Goal: Task Accomplishment & Management: Manage account settings

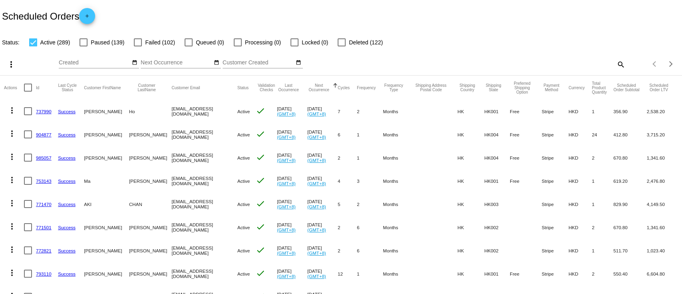
click at [616, 62] on mat-icon "search" at bounding box center [621, 64] width 10 height 12
click at [570, 60] on input "Search" at bounding box center [541, 63] width 170 height 6
paste input "[EMAIL_ADDRESS][DOMAIN_NAME]"
type input "[EMAIL_ADDRESS][DOMAIN_NAME]"
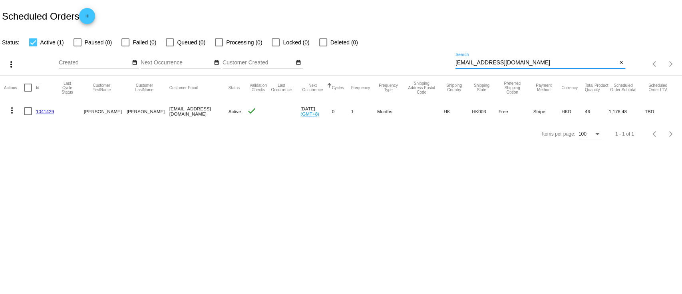
click at [45, 110] on link "1041429" at bounding box center [45, 111] width 18 height 5
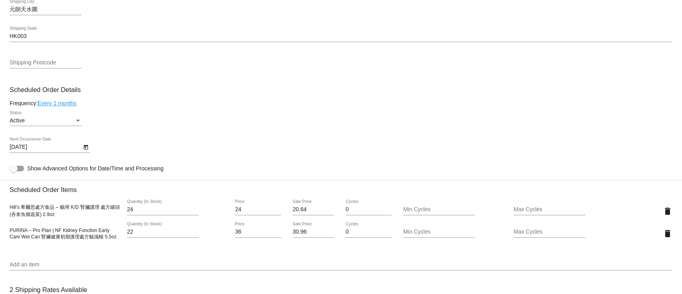
scroll to position [320, 0]
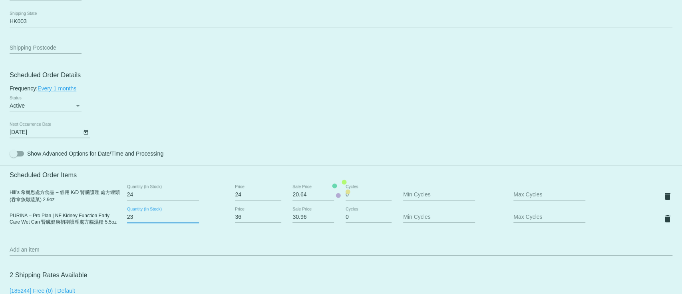
click at [196, 218] on input "23" at bounding box center [163, 217] width 72 height 6
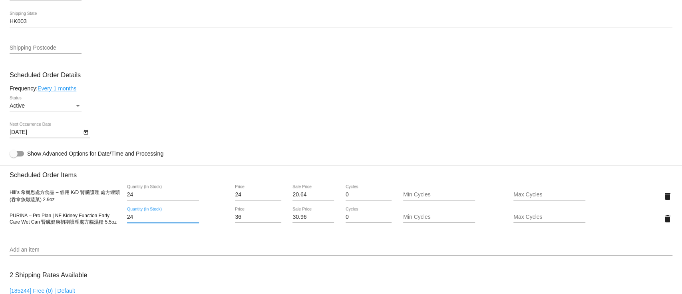
type input "24"
click at [195, 218] on input "24" at bounding box center [163, 217] width 72 height 6
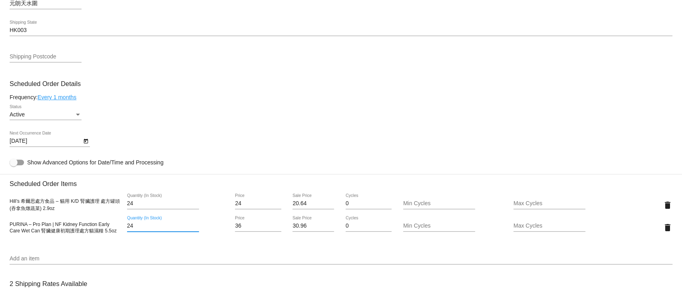
scroll to position [365, 0]
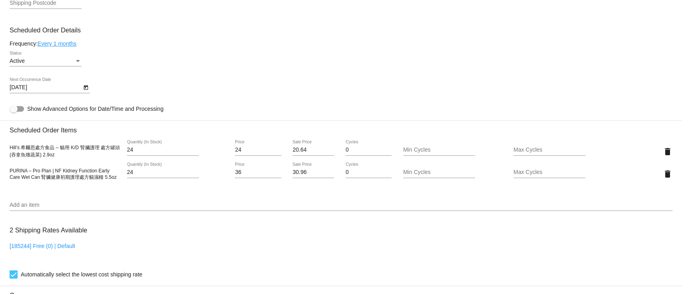
click at [0, 71] on mat-card "Customer 7183284: [PERSON_NAME] [PERSON_NAME][EMAIL_ADDRESS][DOMAIN_NAME] Custo…" at bounding box center [341, 144] width 682 height 822
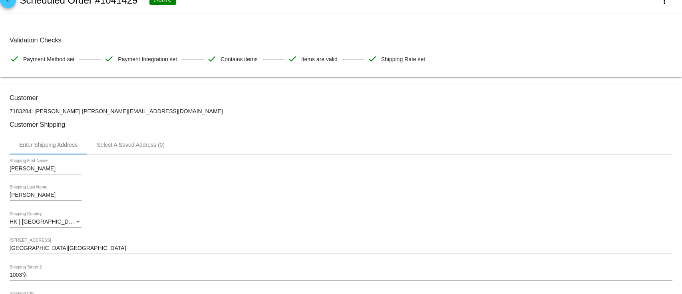
scroll to position [0, 0]
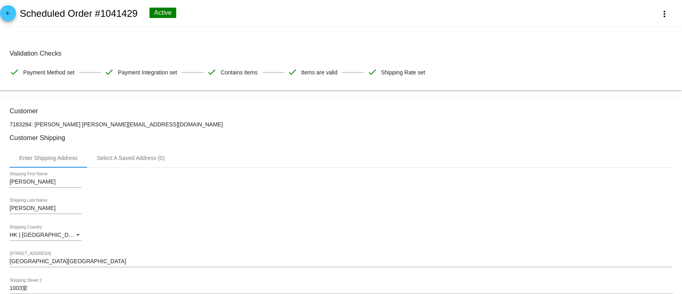
click at [98, 12] on h2 "Scheduled Order #1041429" at bounding box center [79, 13] width 118 height 11
drag, startPoint x: 96, startPoint y: 14, endPoint x: 135, endPoint y: 11, distance: 39.3
click at [135, 11] on h2 "Scheduled Order #1041429" at bounding box center [79, 13] width 118 height 11
copy h2 "#1041429"
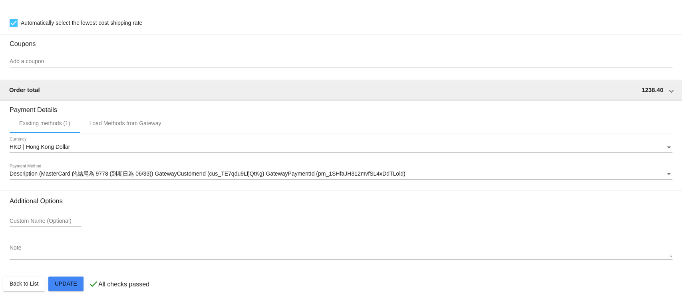
scroll to position [631, 0]
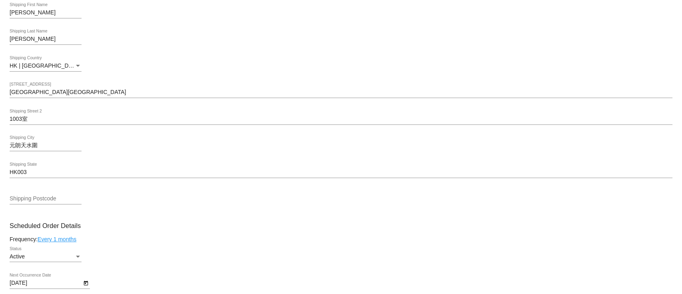
scroll to position [0, 0]
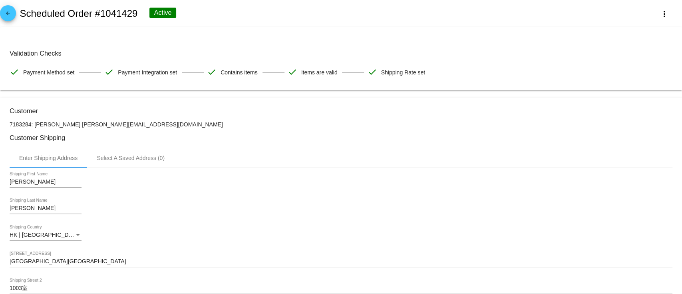
click at [9, 12] on mat-icon "arrow_back" at bounding box center [8, 15] width 10 height 10
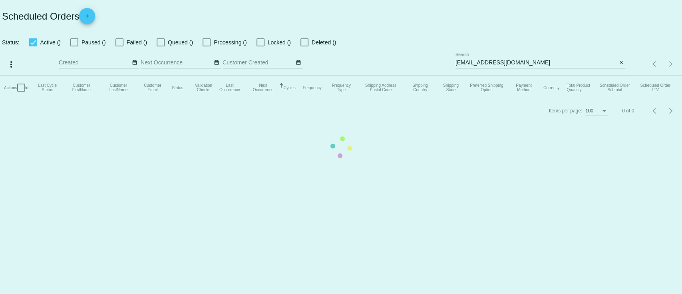
click at [624, 76] on mat-table "Actions Id Last Cycle Status Customer FirstName Customer LastName Customer Emai…" at bounding box center [341, 88] width 682 height 24
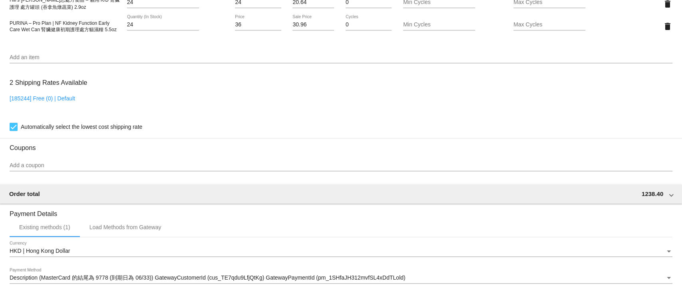
scroll to position [480, 0]
